Goal: Information Seeking & Learning: Learn about a topic

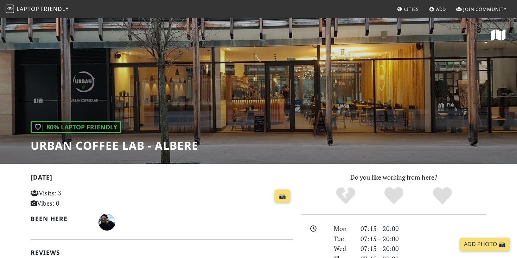
click at [100, 152] on h1 "Urban Coffee Lab - Albere" at bounding box center [115, 145] width 168 height 13
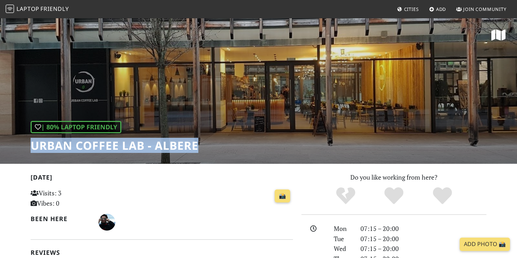
click at [406, 10] on span "Cities" at bounding box center [411, 9] width 15 height 6
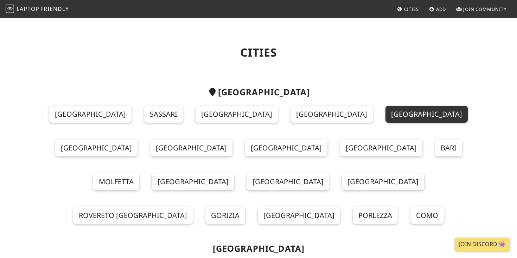
click at [385, 114] on link "[GEOGRAPHIC_DATA]" at bounding box center [426, 114] width 82 height 17
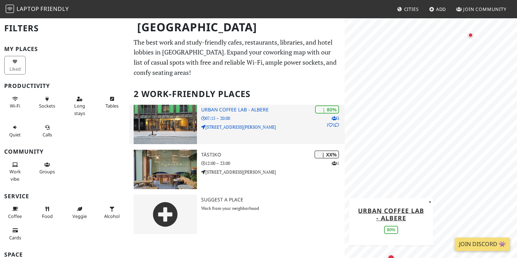
click at [216, 110] on h3 "Urban Coffee Lab - Albere" at bounding box center [272, 110] width 143 height 6
